Goal: Find specific page/section: Find specific page/section

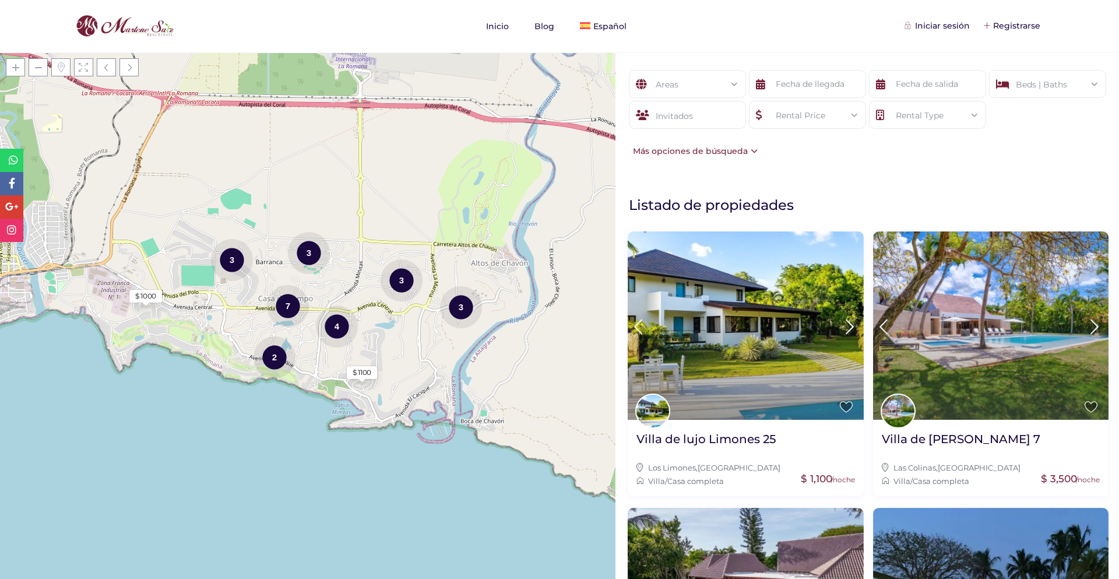
click at [770, 180] on div "Areas Todas las areas Beds | Baths Dormitorios 1 2 3 4 5 6+ Baños 1 2 3 4 5 6+ …" at bounding box center [868, 315] width 504 height 527
click at [691, 115] on div at bounding box center [687, 115] width 117 height 28
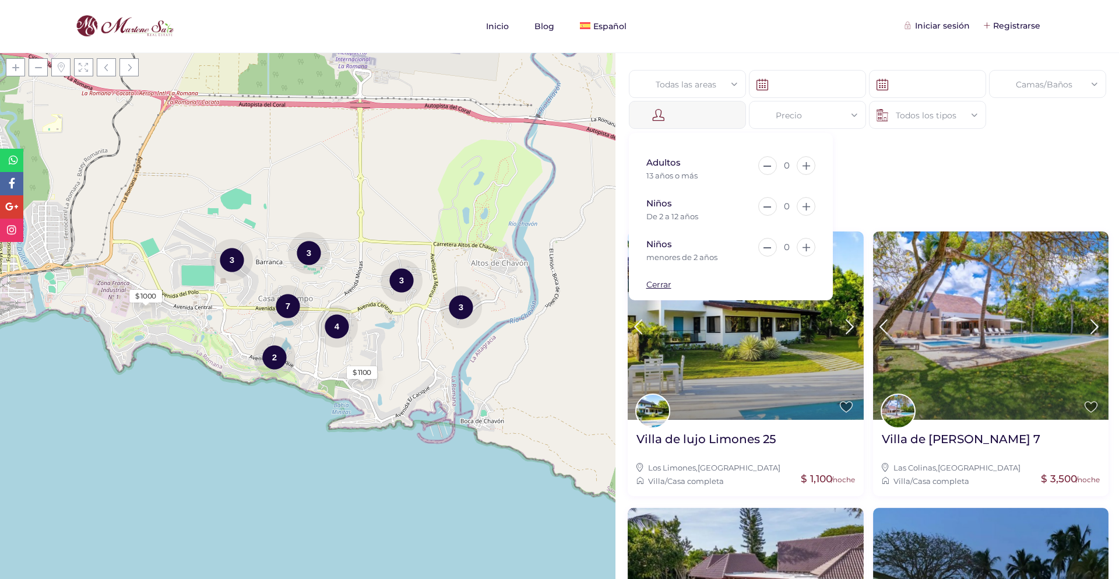
click at [893, 177] on div "Todas las areas Todas las areas Camas/Baños Dormitorios 1 2 3 4 5 6+ Baños 1 2 …" at bounding box center [868, 315] width 504 height 527
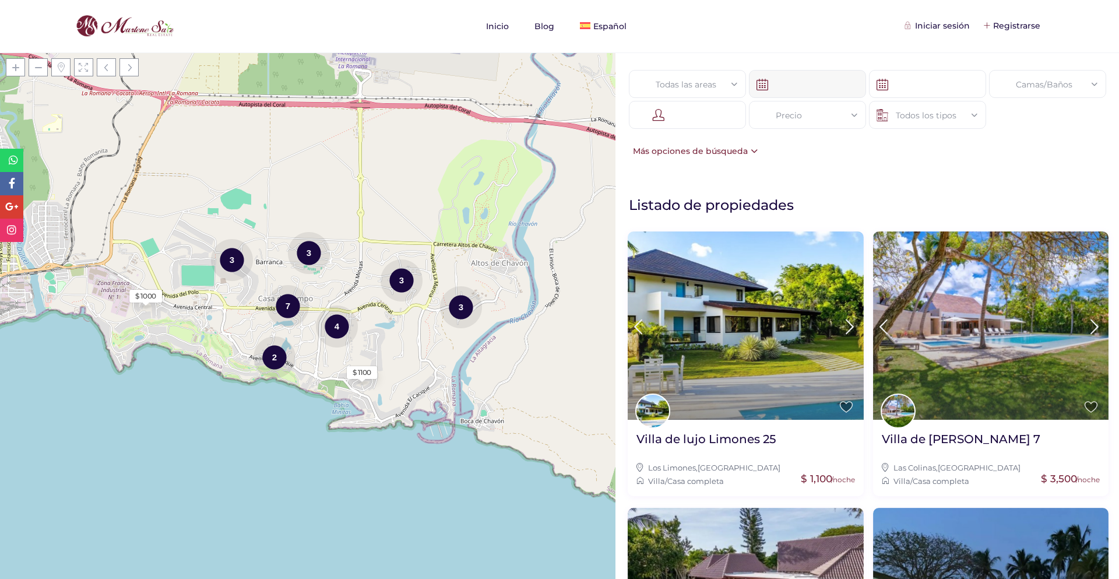
click at [820, 85] on input "text" at bounding box center [807, 84] width 117 height 28
click at [913, 83] on input "text" at bounding box center [927, 84] width 117 height 28
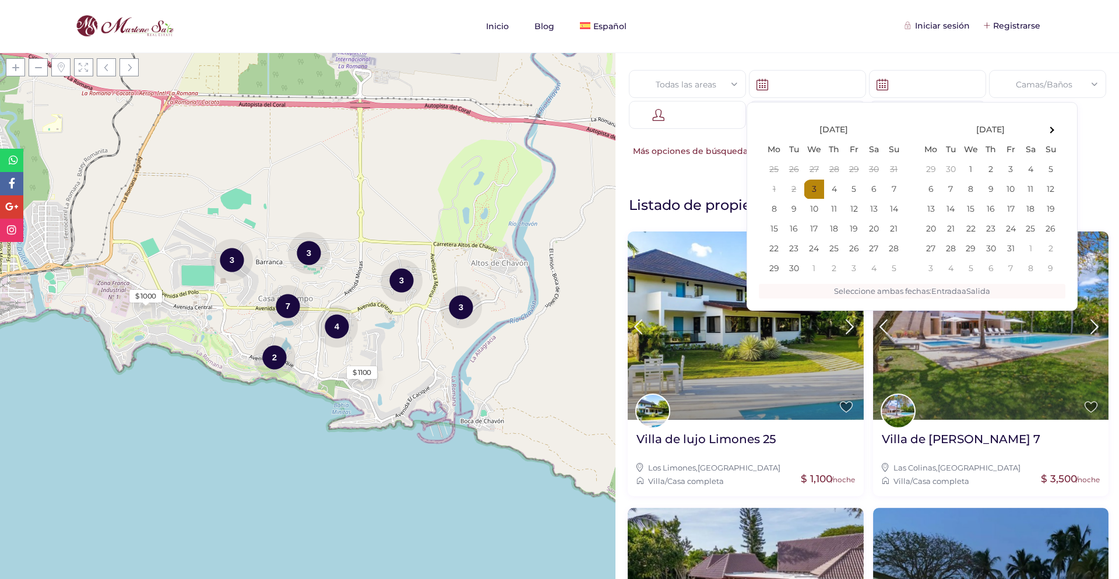
click at [1026, 86] on div "Camas/Baños" at bounding box center [1048, 85] width 99 height 28
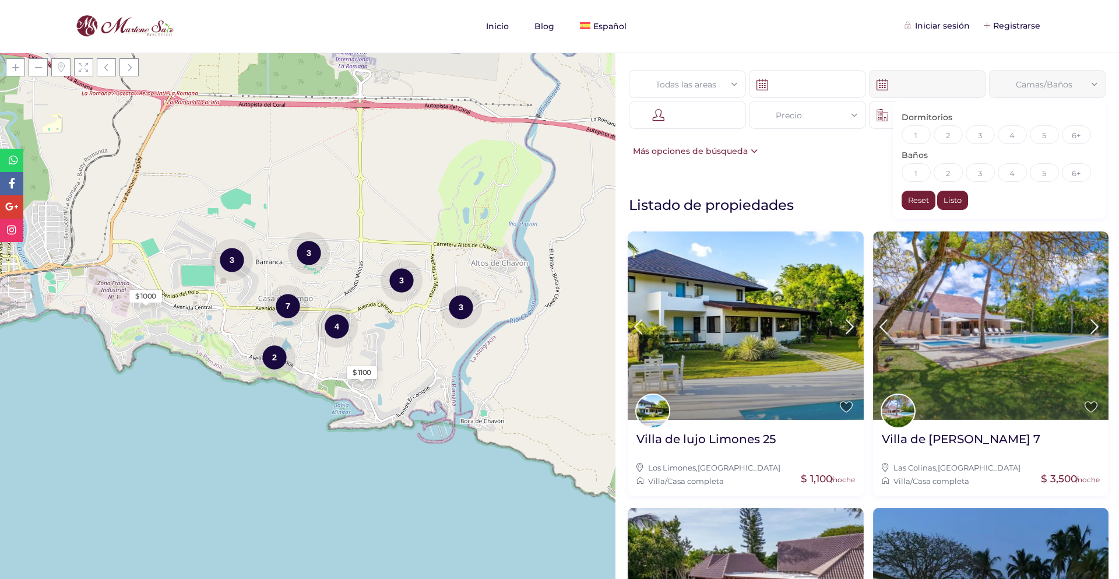
click at [906, 86] on input "text" at bounding box center [927, 84] width 117 height 28
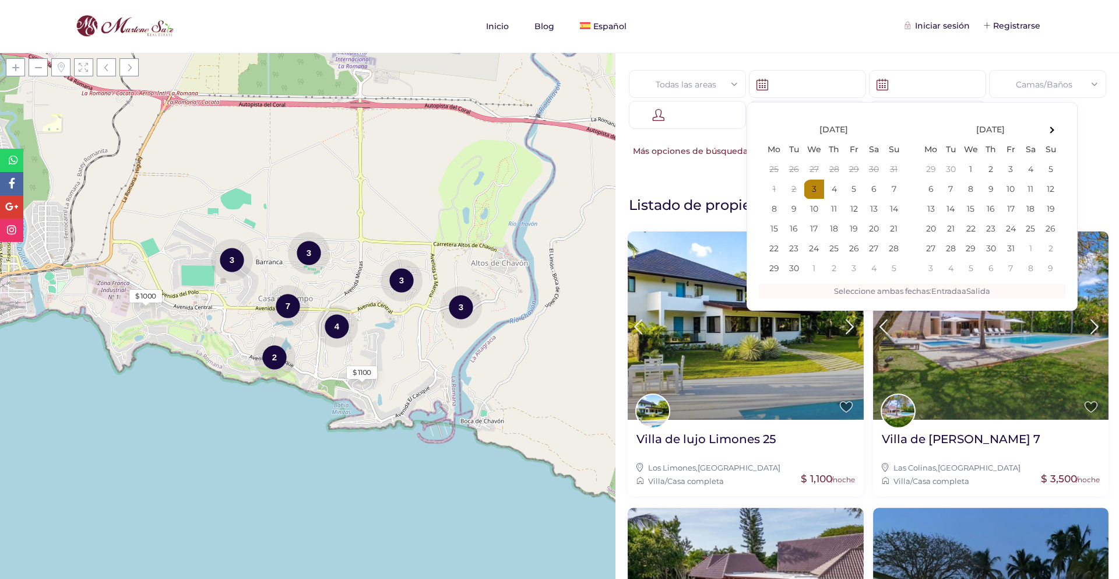
click at [716, 89] on div "Todas las areas" at bounding box center [687, 85] width 99 height 28
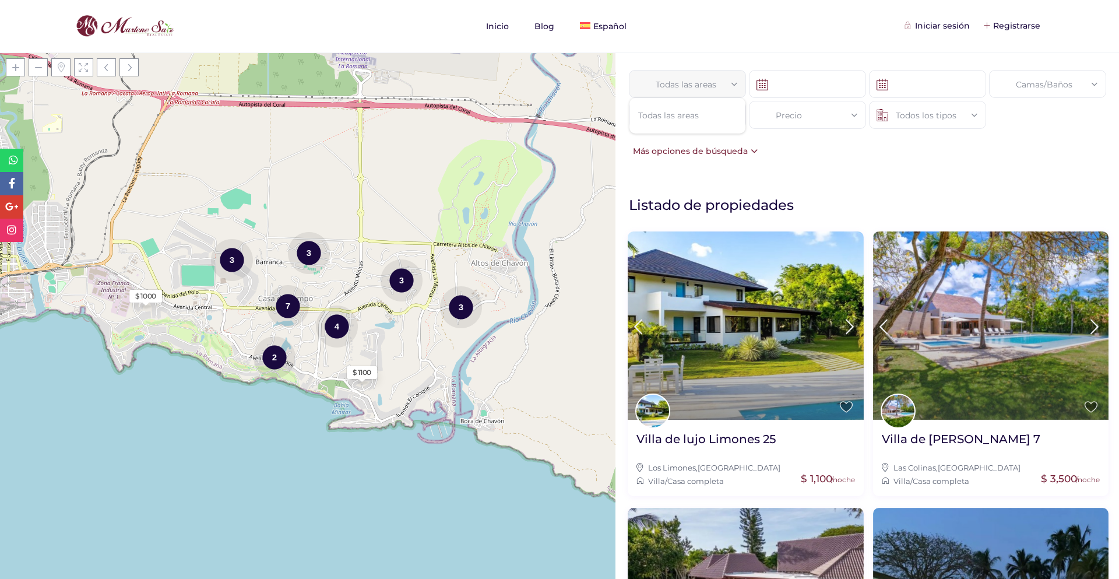
click at [789, 153] on div "Todas las areas Todas las areas Camas/Baños Dormitorios 1 2 3 4 5 6+ Baños 1 2 …" at bounding box center [868, 113] width 504 height 123
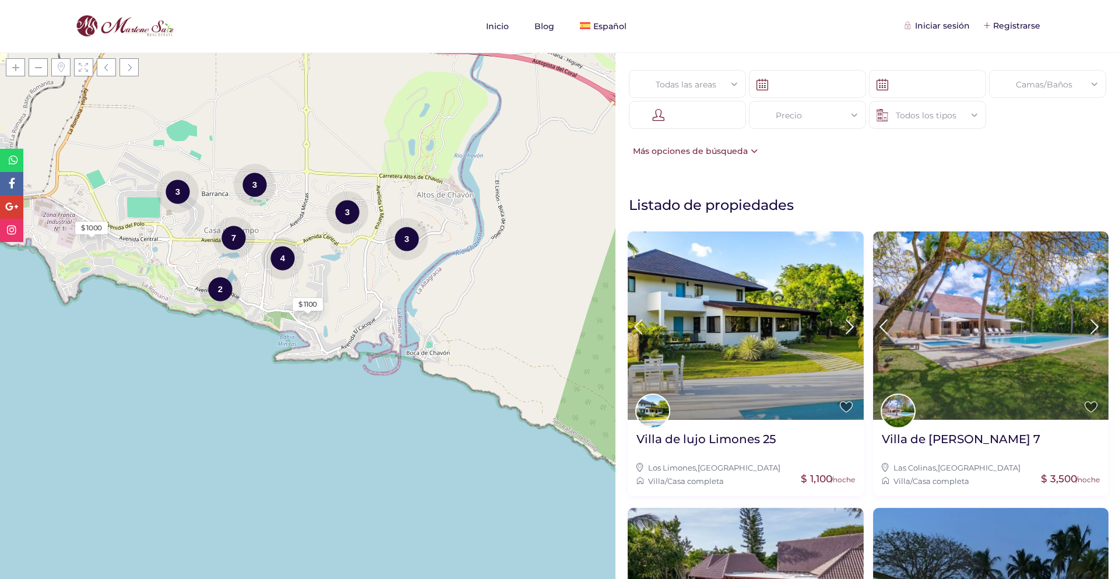
click at [914, 114] on div "Todos los tipos" at bounding box center [928, 115] width 99 height 28
click at [721, 119] on div at bounding box center [687, 115] width 117 height 28
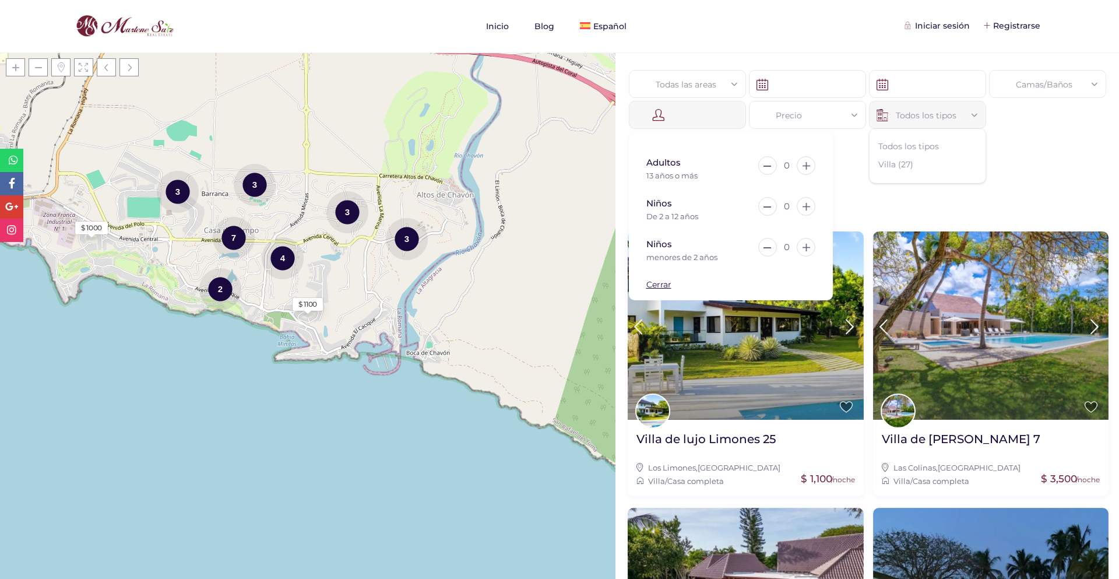
click at [1036, 173] on div "Todas las areas Todas las areas Camas/Baños Dormitorios 1 2 3 4 5 6+ Baños 1 2 …" at bounding box center [868, 113] width 504 height 123
